Goal: Information Seeking & Learning: Understand process/instructions

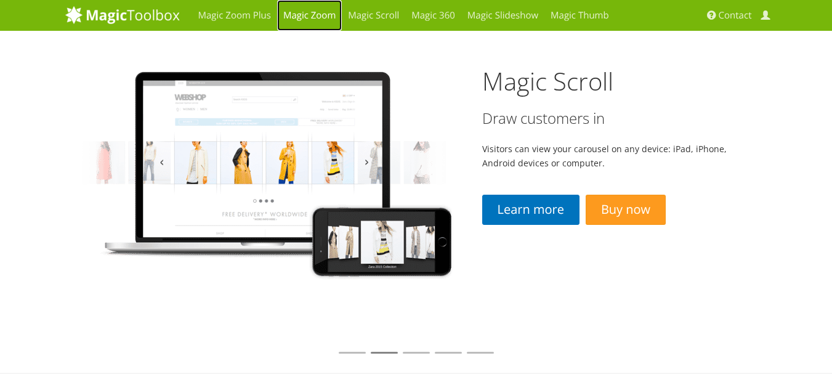
click at [315, 18] on link "Magic Zoom" at bounding box center [309, 15] width 65 height 31
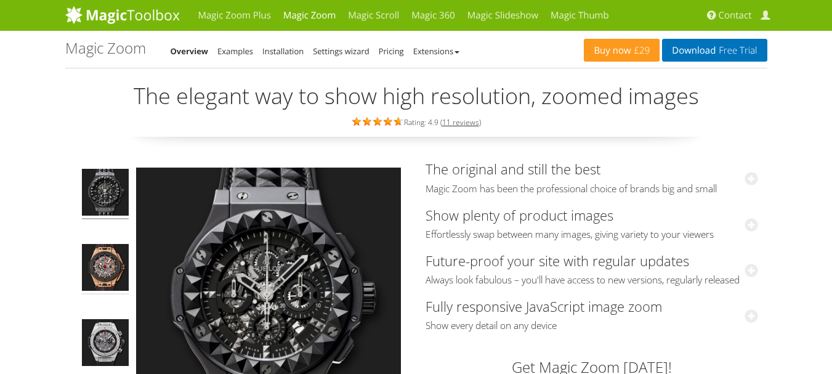
click at [119, 260] on img at bounding box center [105, 269] width 47 height 50
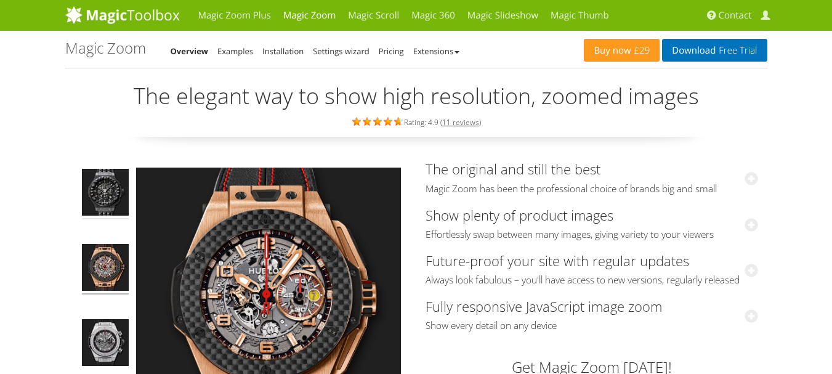
click at [103, 206] on img at bounding box center [105, 194] width 47 height 50
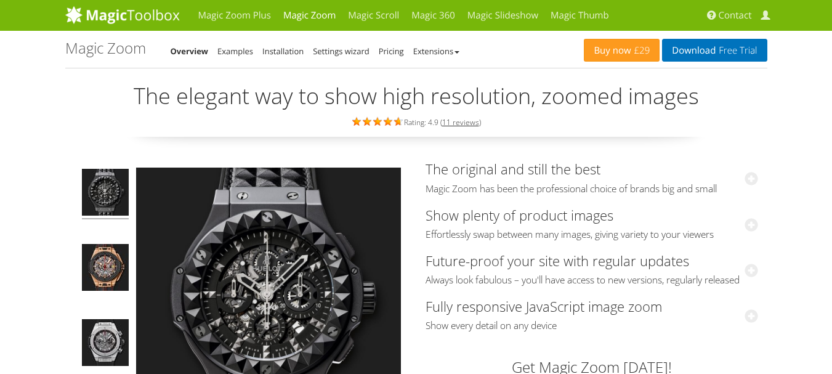
click at [296, 59] on div "Buy now £29 Download Free Trial Magic Zoom Overview Examples Installation Setti…" at bounding box center [416, 49] width 702 height 37
click at [296, 52] on link "Installation" at bounding box center [282, 51] width 41 height 11
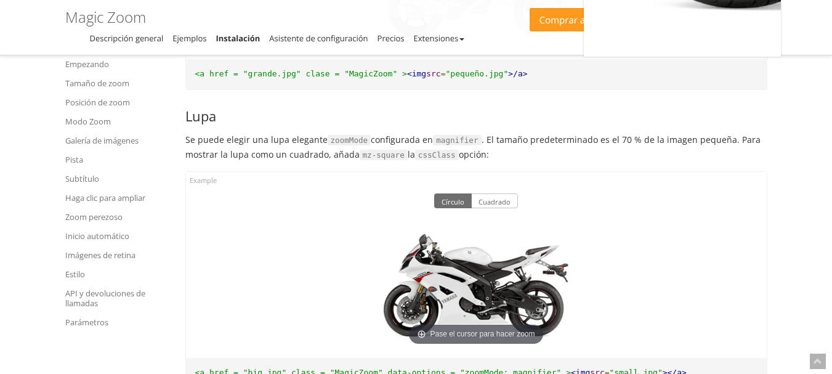
scroll to position [3109, 0]
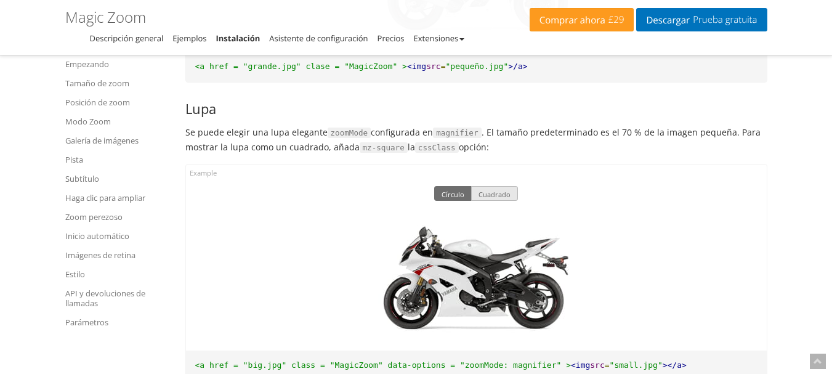
click at [504, 194] on button "Cuadrado" at bounding box center [494, 193] width 47 height 15
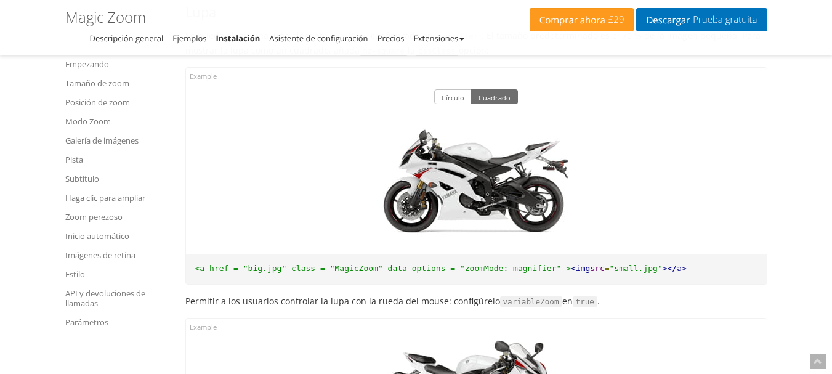
scroll to position [3232, 0]
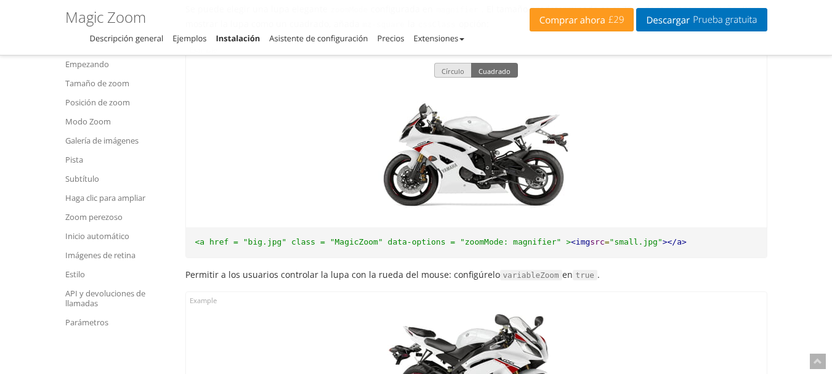
click at [452, 76] on font "Círculo" at bounding box center [452, 70] width 23 height 9
click at [491, 74] on font "Cuadrado" at bounding box center [494, 70] width 32 height 9
click at [459, 76] on font "Círculo" at bounding box center [452, 70] width 23 height 9
click at [493, 76] on font "Cuadrado" at bounding box center [494, 70] width 32 height 9
click at [445, 74] on font "Círculo" at bounding box center [452, 70] width 23 height 9
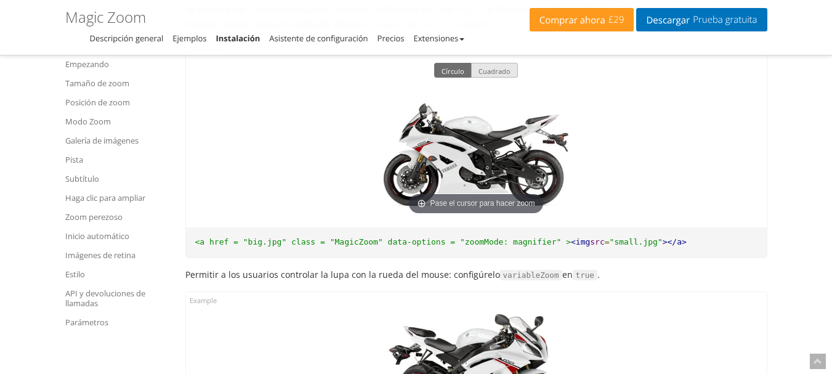
click at [490, 73] on font "Cuadrado" at bounding box center [494, 70] width 32 height 9
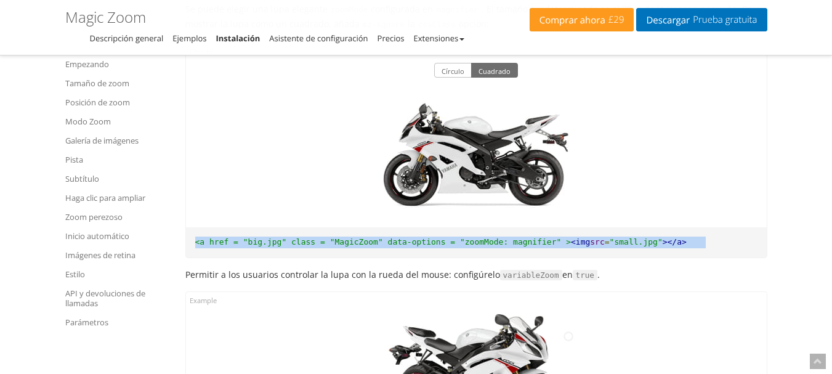
drag, startPoint x: 195, startPoint y: 249, endPoint x: 702, endPoint y: 253, distance: 507.3
click at [702, 253] on pre "<a href = "big.jpg" class = "MagicZoom" data-options = "zoomMode: magnifier" > …" at bounding box center [476, 242] width 581 height 30
copy pre "<a href = "big.jpg" class = "MagicZoom" data-options = "zoomMode: magnifier" > …"
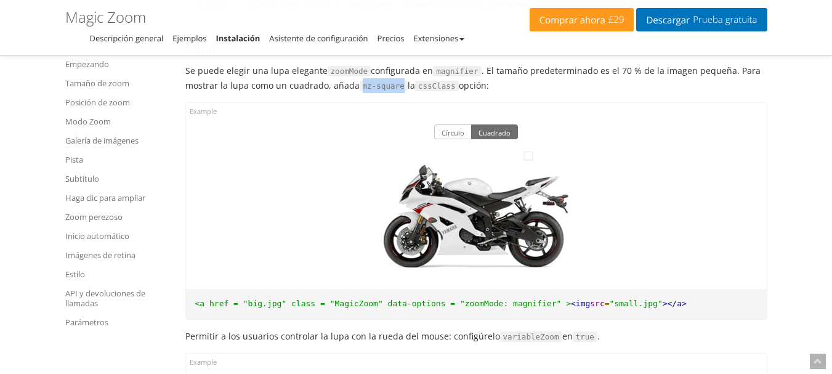
drag, startPoint x: 360, startPoint y: 94, endPoint x: 398, endPoint y: 94, distance: 38.8
click at [398, 92] on code "mz-square" at bounding box center [384, 86] width 48 height 11
copy code "mz-square"
click at [430, 92] on code "cssClass" at bounding box center [437, 86] width 44 height 11
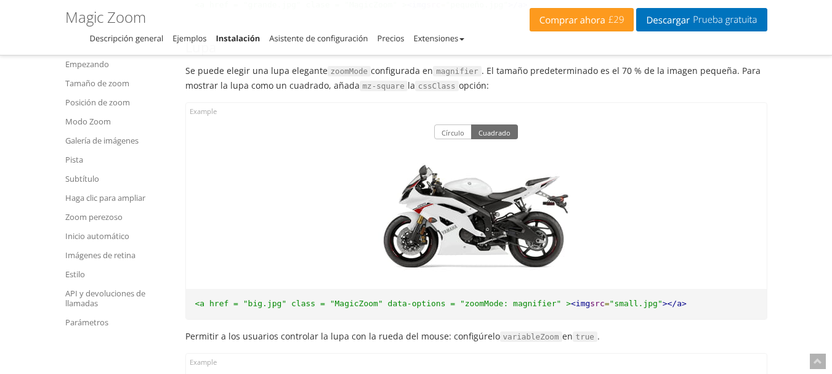
click at [458, 139] on button "Círculo" at bounding box center [453, 131] width 38 height 15
click at [480, 136] on font "Cuadrado" at bounding box center [494, 132] width 32 height 9
click at [461, 132] on button "Círculo" at bounding box center [453, 131] width 38 height 15
click at [503, 132] on button "Cuadrado" at bounding box center [494, 131] width 47 height 15
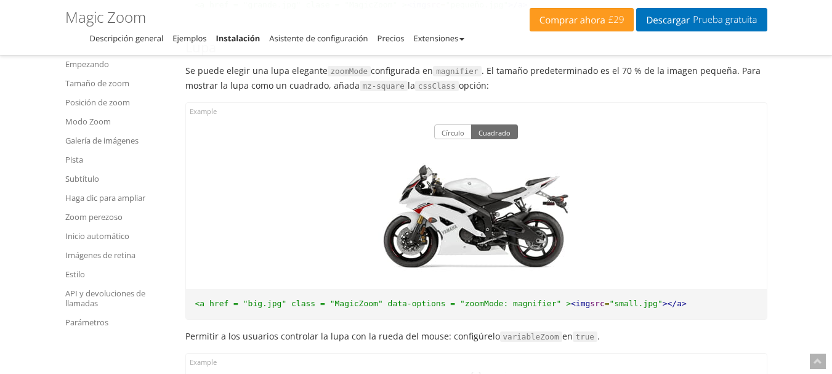
scroll to position [3109, 0]
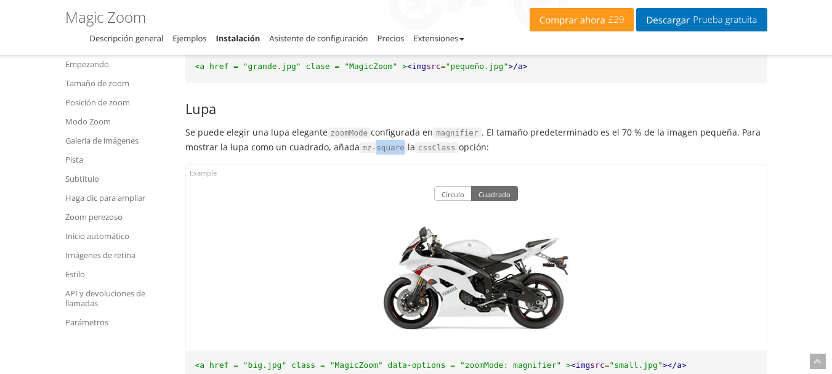
drag, startPoint x: 372, startPoint y: 155, endPoint x: 398, endPoint y: 155, distance: 26.5
click at [398, 153] on code "mz-square" at bounding box center [384, 147] width 48 height 11
copy code "square"
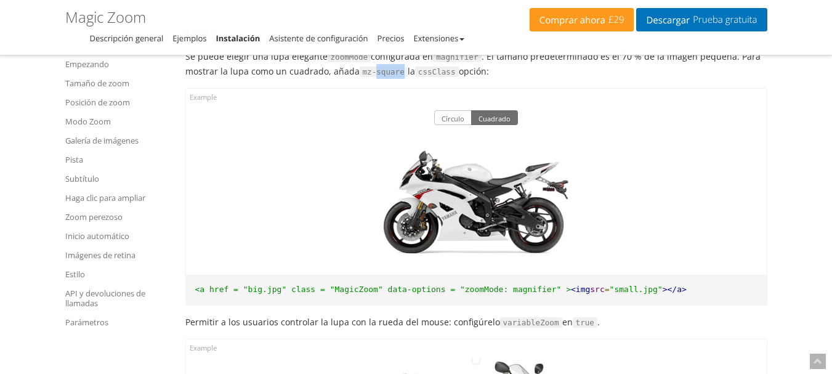
scroll to position [3170, 0]
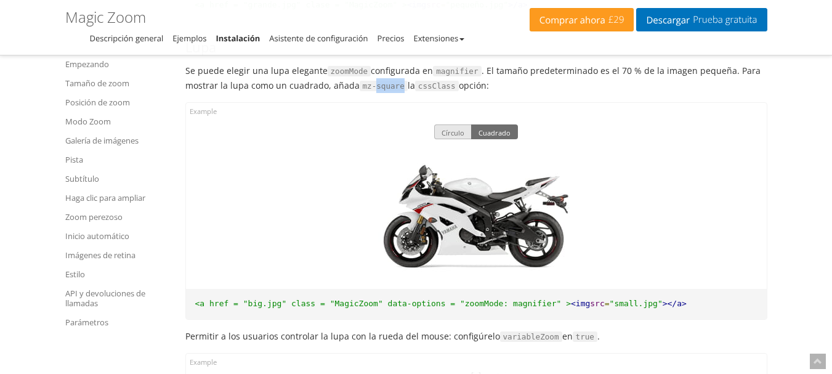
click at [455, 139] on button "Círculo" at bounding box center [453, 131] width 38 height 15
click at [491, 137] on font "Cuadrado" at bounding box center [494, 132] width 32 height 9
